Goal: Task Accomplishment & Management: Manage account settings

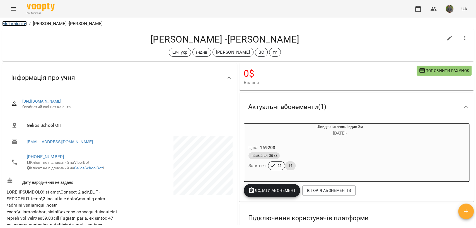
click at [9, 24] on link "Мої клієнти" at bounding box center [14, 23] width 25 height 5
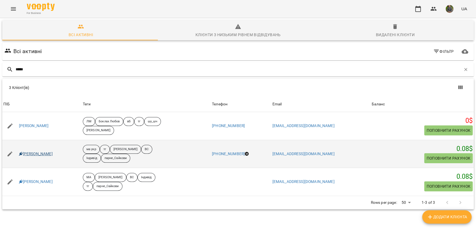
type input "*****"
click at [33, 154] on link "[PERSON_NAME]" at bounding box center [36, 155] width 34 height 6
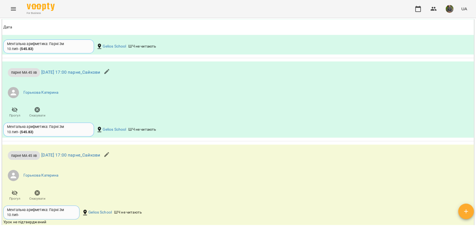
scroll to position [867, 0]
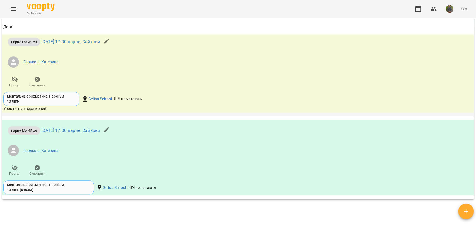
click at [33, 87] on span "Скасувати" at bounding box center [37, 81] width 16 height 11
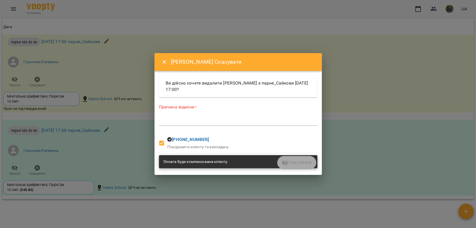
click at [215, 125] on div "*" at bounding box center [238, 121] width 158 height 9
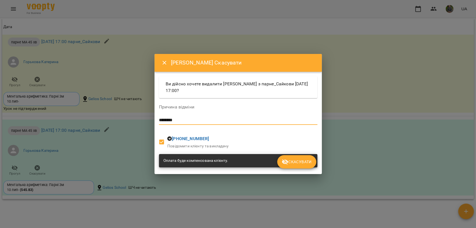
type textarea "********"
click at [290, 163] on span "Скасувати" at bounding box center [296, 162] width 30 height 7
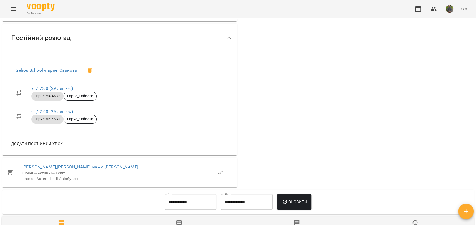
scroll to position [433, 0]
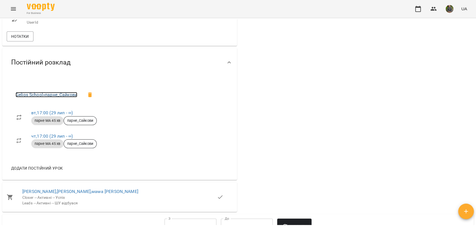
click at [59, 98] on link "Gelios School » парне_Сайкови" at bounding box center [47, 94] width 62 height 5
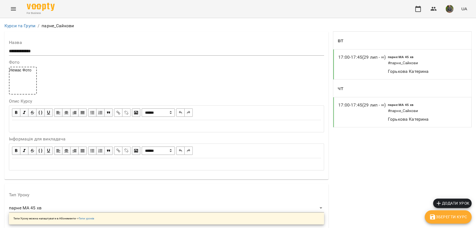
scroll to position [475, 0]
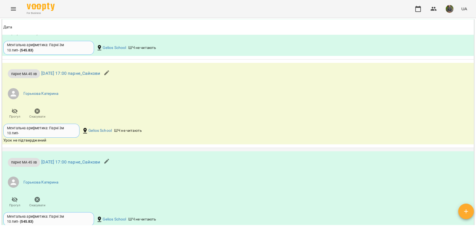
scroll to position [793, 0]
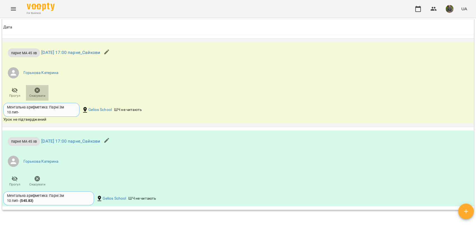
click at [39, 94] on icon "button" at bounding box center [37, 90] width 7 height 7
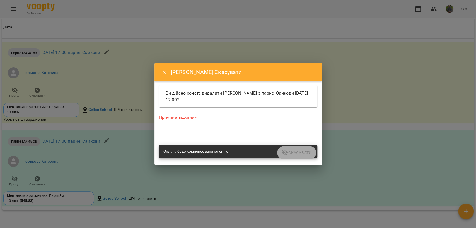
click at [225, 126] on div "Причина відміни * *" at bounding box center [238, 126] width 158 height 24
click at [223, 127] on div "*" at bounding box center [238, 131] width 158 height 9
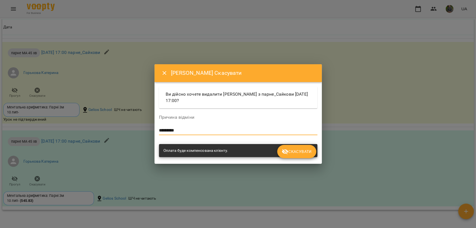
type textarea "*********"
click at [286, 154] on icon "submit" at bounding box center [284, 151] width 7 height 7
